Goal: Information Seeking & Learning: Learn about a topic

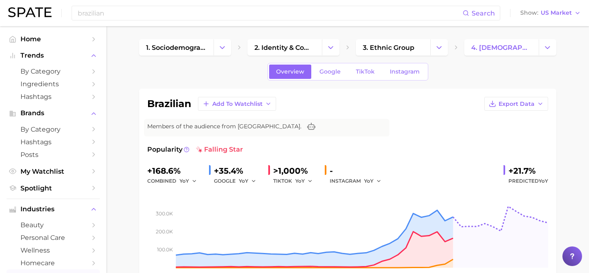
click at [197, 3] on div "brazilian Search Show US Market" at bounding box center [294, 13] width 572 height 26
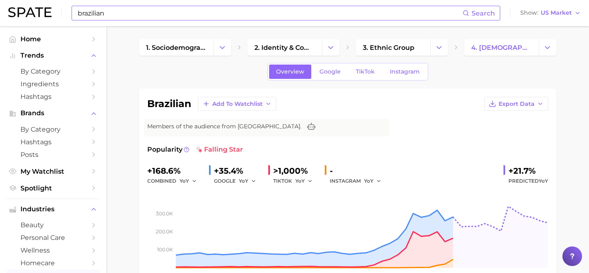
click at [195, 8] on input "brazilian" at bounding box center [270, 13] width 386 height 14
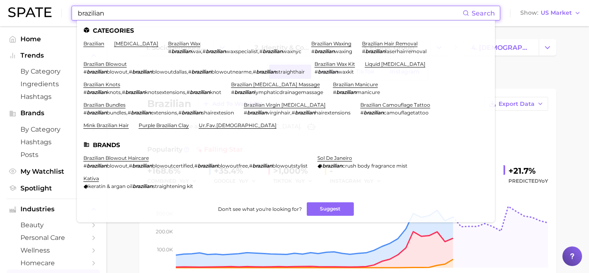
drag, startPoint x: 191, startPoint y: 11, endPoint x: 50, endPoint y: 9, distance: 140.2
click at [52, 11] on div "brazilian Search Categories brazilian brazilian butt lift brazilian wax # brazi…" at bounding box center [294, 13] width 572 height 26
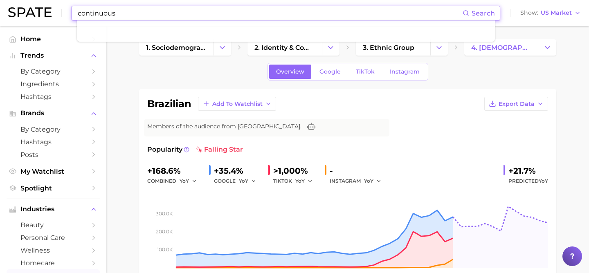
type input "continuous"
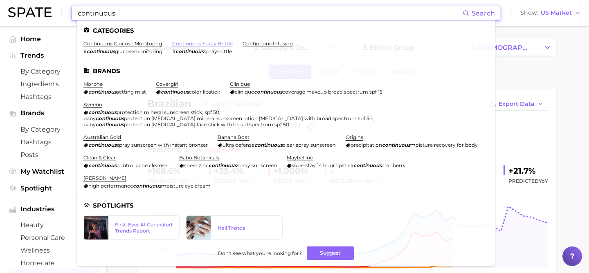
click at [185, 41] on link "continuous spray bottle" at bounding box center [202, 43] width 61 height 6
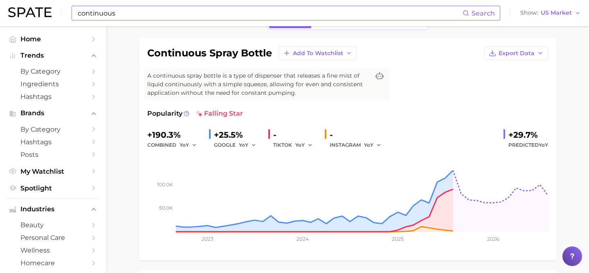
scroll to position [55, 0]
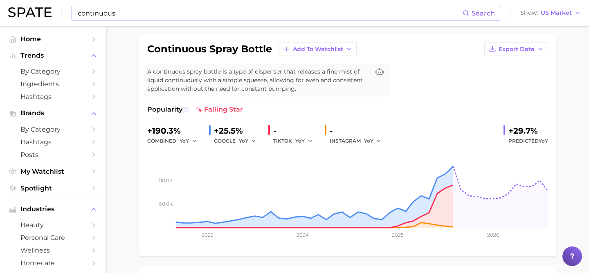
click at [184, 109] on icon at bounding box center [187, 110] width 6 height 6
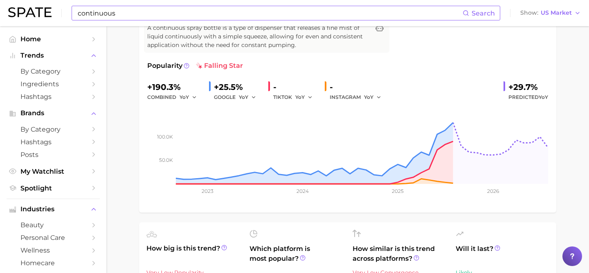
scroll to position [86, 0]
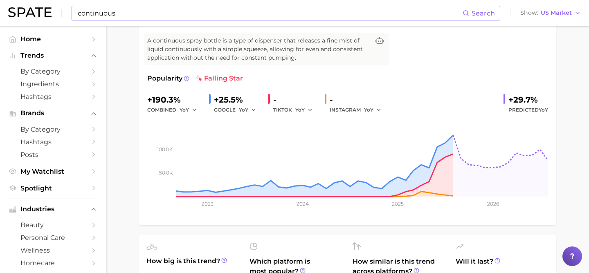
click at [146, 96] on div "continuous spray bottle Add to Watchlist Export Data A continuous spray bottle …" at bounding box center [347, 114] width 417 height 222
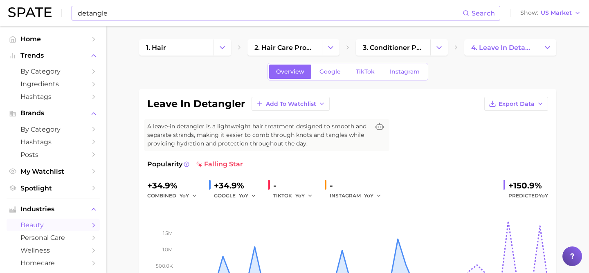
click at [189, 9] on input "detangle" at bounding box center [270, 13] width 386 height 14
type input "d"
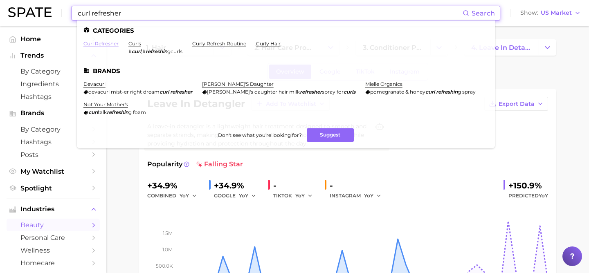
click at [90, 43] on link "curl refresher" at bounding box center [100, 43] width 35 height 6
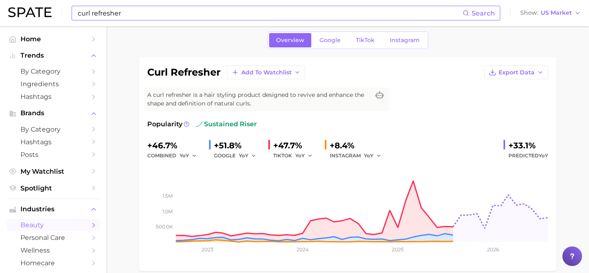
scroll to position [69, 0]
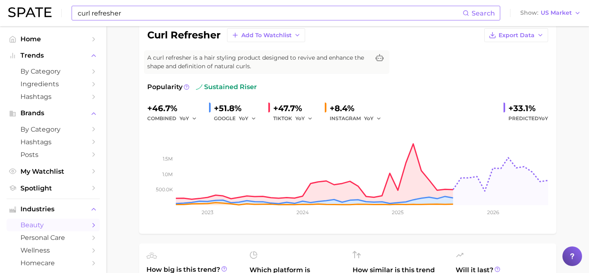
click at [206, 13] on input "curl refresher" at bounding box center [270, 13] width 386 height 14
type input "c"
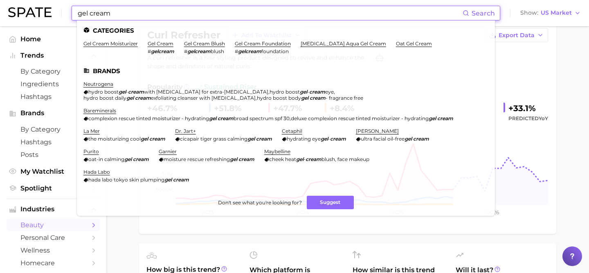
click at [144, 14] on input "gel cream" at bounding box center [270, 13] width 386 height 14
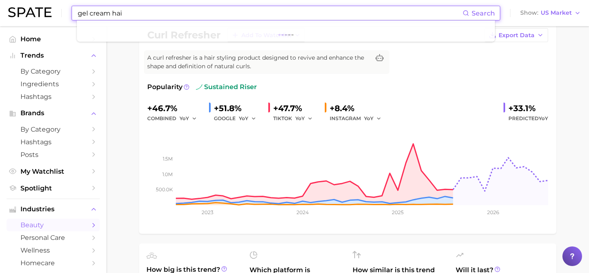
type input "gel cream hair"
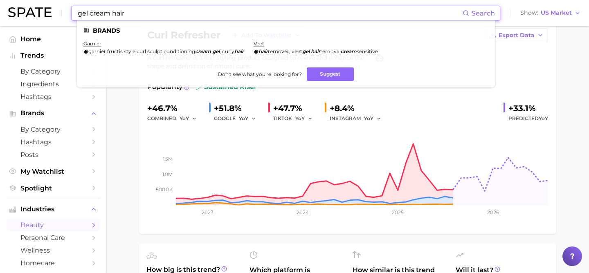
drag, startPoint x: 144, startPoint y: 14, endPoint x: 0, endPoint y: -26, distance: 149.0
click at [0, 0] on html "gel cream hair Search Brands garnier garnier fructis style curl sculpt conditio…" at bounding box center [294, 67] width 589 height 273
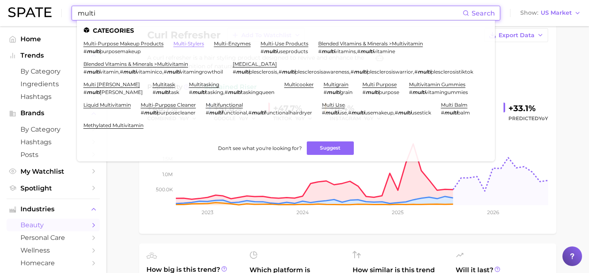
type input "multi"
click at [193, 42] on link "multi-stylers" at bounding box center [188, 43] width 31 height 6
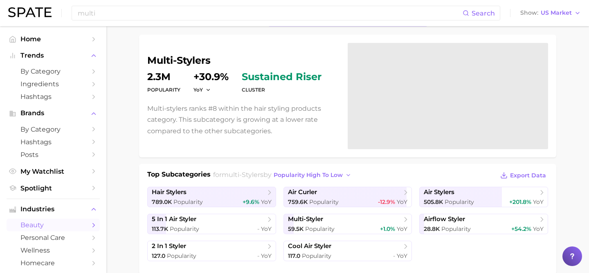
scroll to position [50, 0]
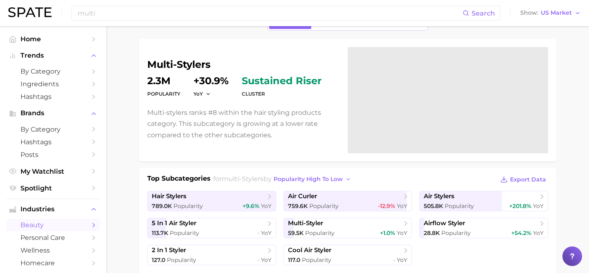
click at [184, 63] on h1 "multi-stylers" at bounding box center [242, 65] width 191 height 10
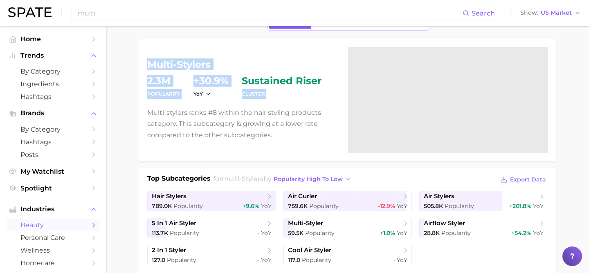
drag, startPoint x: 148, startPoint y: 63, endPoint x: 237, endPoint y: 80, distance: 90.4
click at [237, 80] on div "multi-stylers Popularity 2.3m YoY +30.9% cluster sustained riser Multi-stylers …" at bounding box center [242, 100] width 191 height 81
click at [229, 80] on dl "Popularity 2.3m YoY +30.9% cluster sustained riser" at bounding box center [242, 87] width 191 height 23
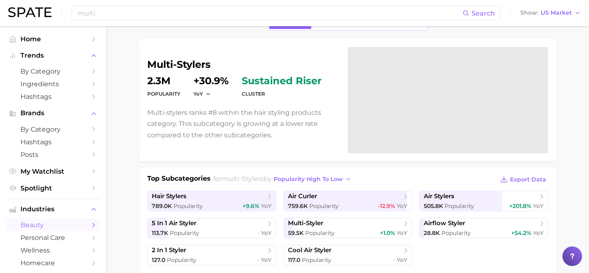
click at [235, 81] on dl "Popularity 2.3m YoY +30.9% cluster sustained riser" at bounding box center [242, 87] width 191 height 23
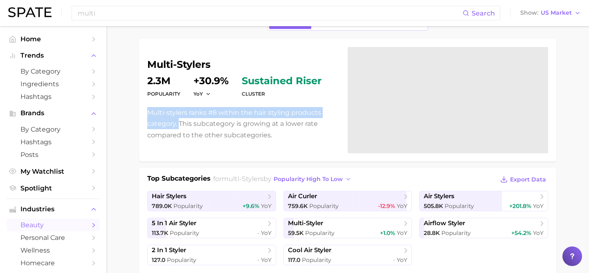
drag, startPoint x: 146, startPoint y: 111, endPoint x: 178, endPoint y: 126, distance: 35.5
click at [178, 126] on div "multi-stylers Popularity 2.3m YoY +30.9% cluster sustained riser Multi-stylers …" at bounding box center [347, 100] width 417 height 123
copy p "Multi-stylers ranks #8 within the hair styling products category."
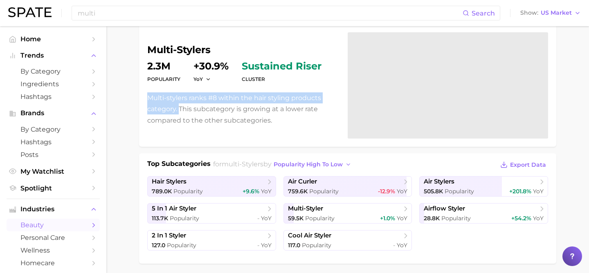
scroll to position [0, 0]
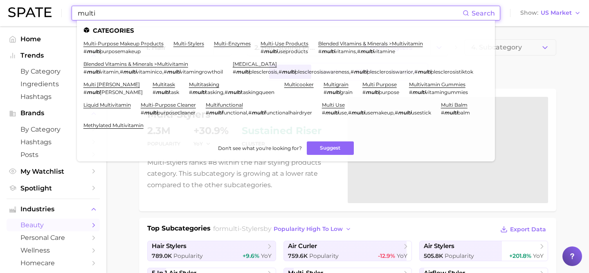
drag, startPoint x: 193, startPoint y: 11, endPoint x: 81, endPoint y: 10, distance: 112.0
click at [81, 10] on input "multi" at bounding box center [270, 13] width 386 height 14
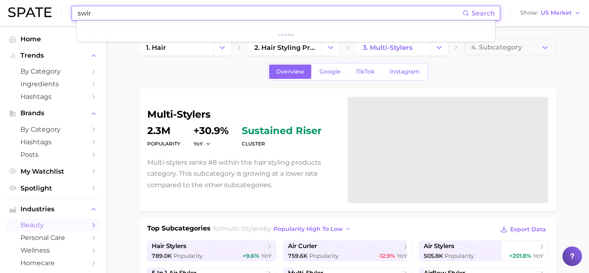
type input "swirl"
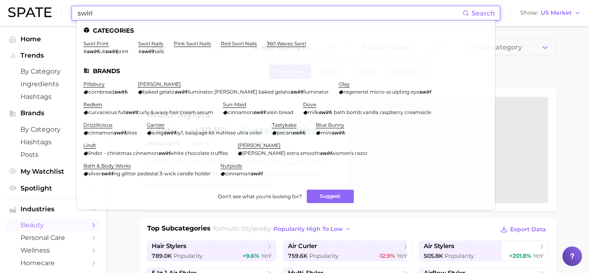
drag, startPoint x: 112, startPoint y: 10, endPoint x: 11, endPoint y: -10, distance: 102.6
click at [11, 0] on html "swirl Search Categories swirl print # swirl s , # swirl print swirl nails # swi…" at bounding box center [294, 136] width 589 height 273
